Goal: Transaction & Acquisition: Book appointment/travel/reservation

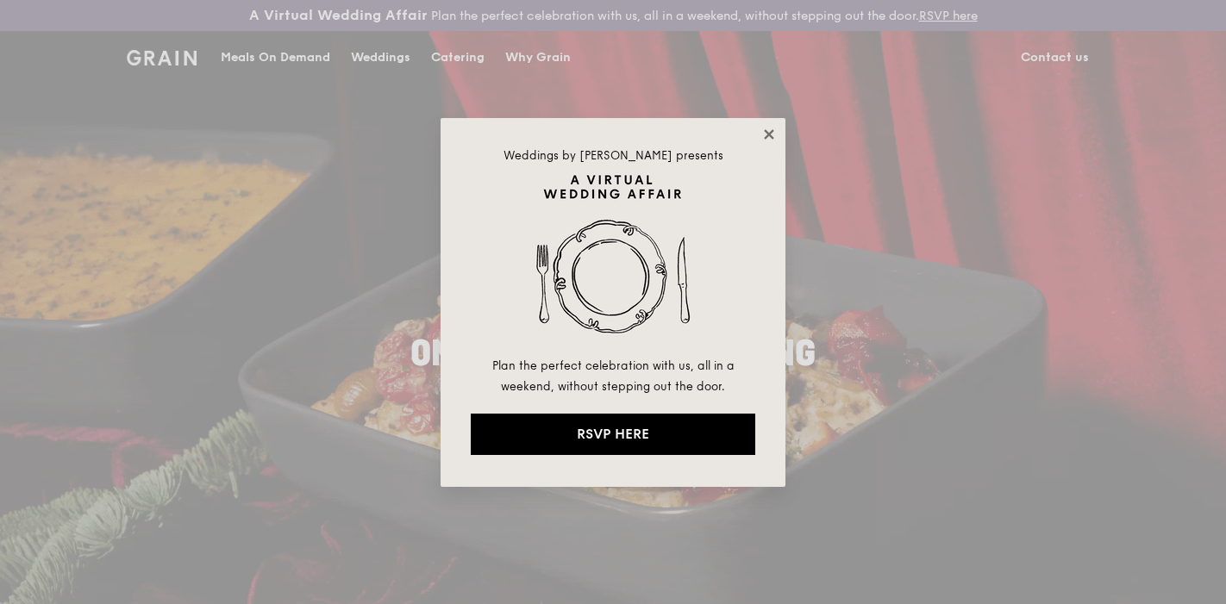
click at [770, 131] on icon at bounding box center [769, 135] width 16 height 16
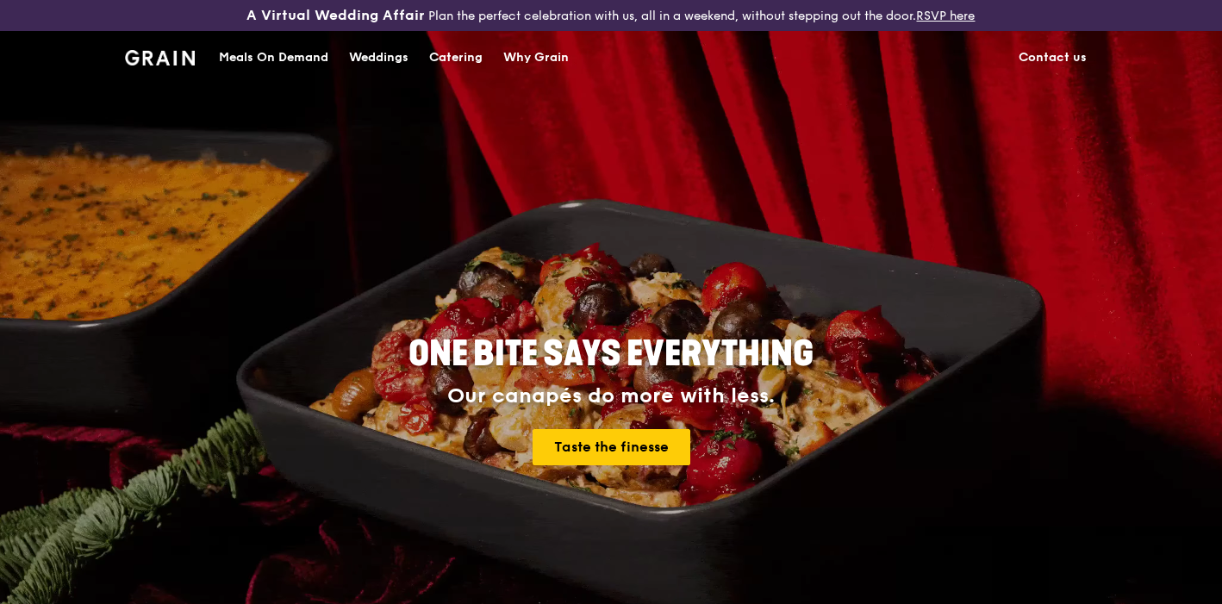
click at [466, 55] on div "Catering" at bounding box center [455, 58] width 53 height 52
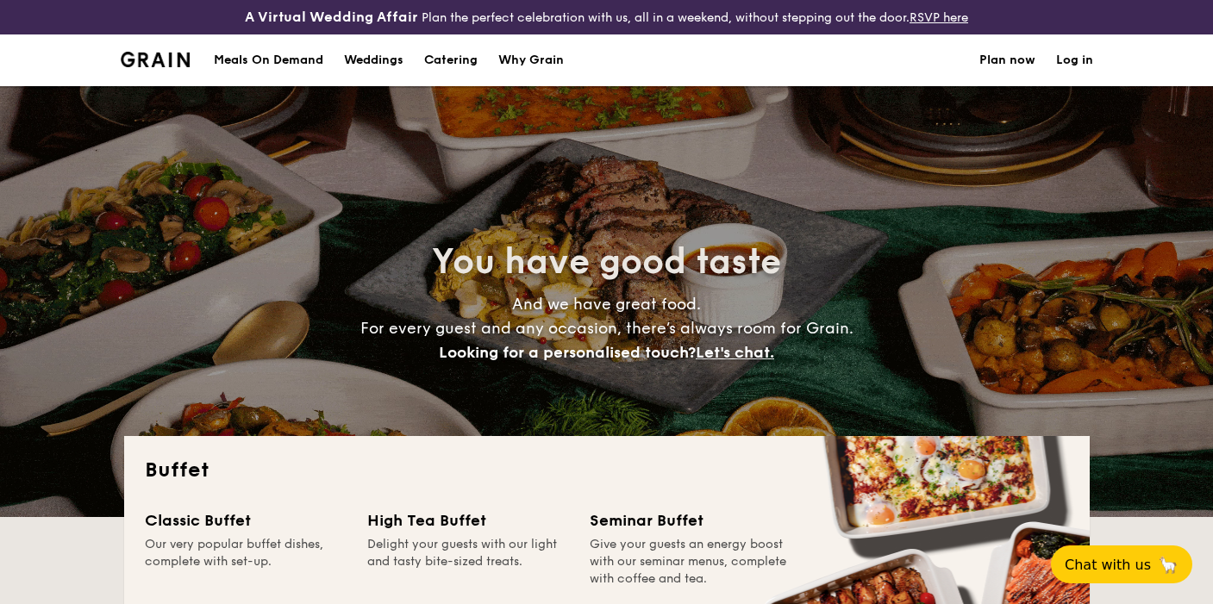
select select
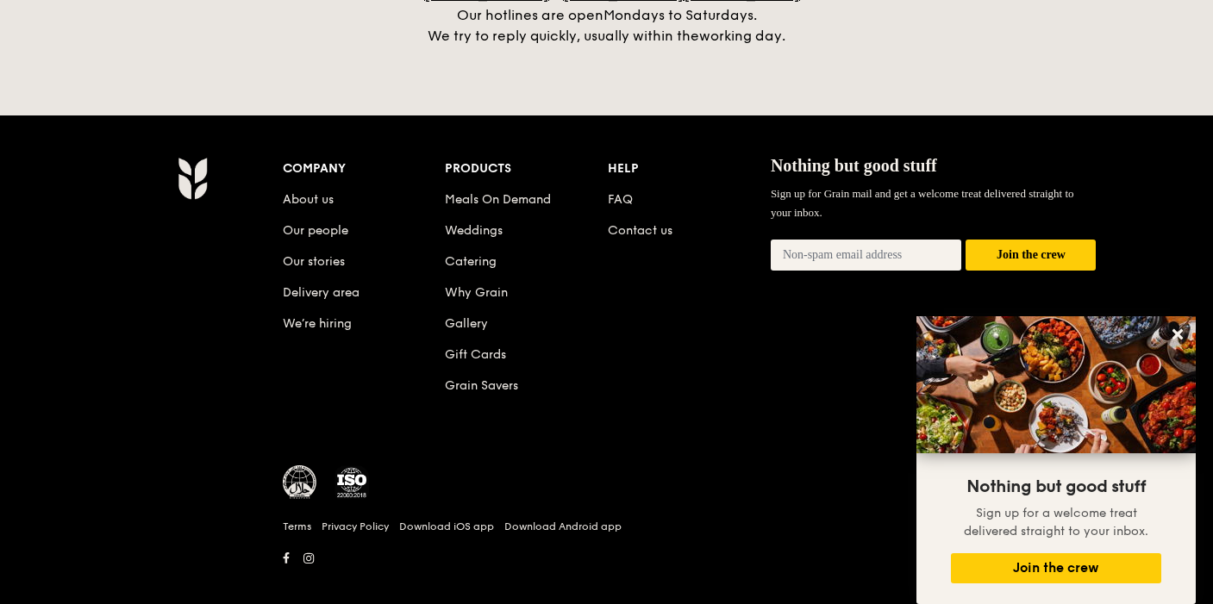
scroll to position [3756, 0]
